Goal: Task Accomplishment & Management: Manage account settings

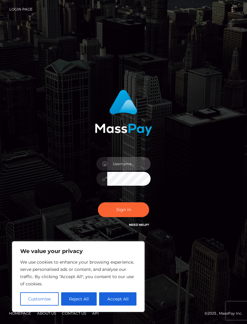
click at [134, 170] on input "text" at bounding box center [128, 164] width 43 height 14
type input "vex"
click at [124, 217] on button "Sign in" at bounding box center [123, 209] width 51 height 15
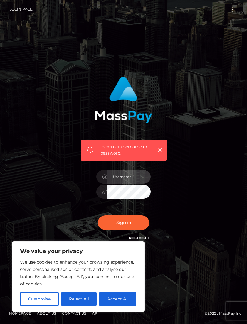
click at [138, 183] on input "text" at bounding box center [128, 177] width 43 height 14
type input "vex"
click at [124, 230] on button "Sign in" at bounding box center [123, 222] width 51 height 15
click at [142, 183] on input "text" at bounding box center [128, 177] width 43 height 14
type input "vex"
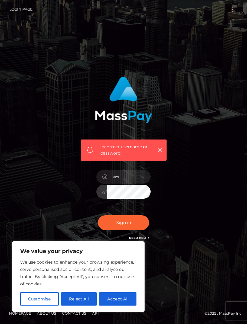
click at [124, 230] on button "Sign in" at bounding box center [123, 222] width 51 height 15
click at [129, 300] on button "Accept All" at bounding box center [117, 298] width 37 height 13
checkbox input "true"
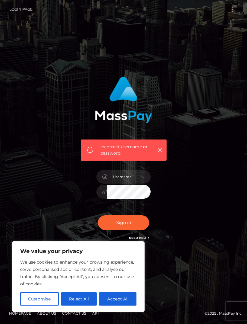
checkbox input "true"
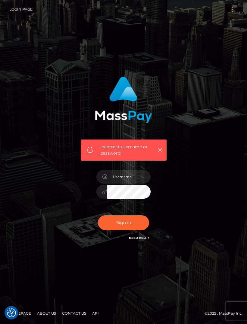
scroll to position [15, 0]
